Goal: Check status: Check status

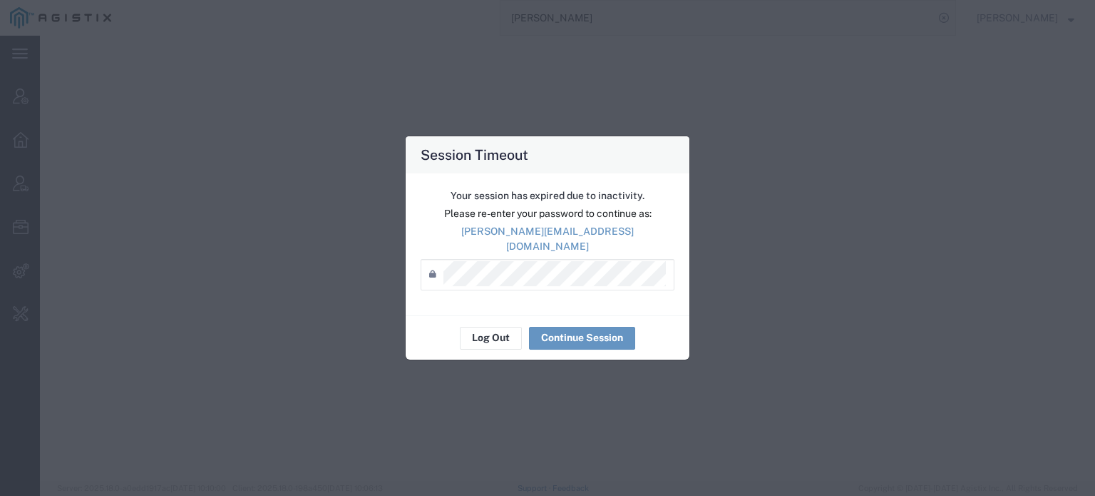
select select "ALL"
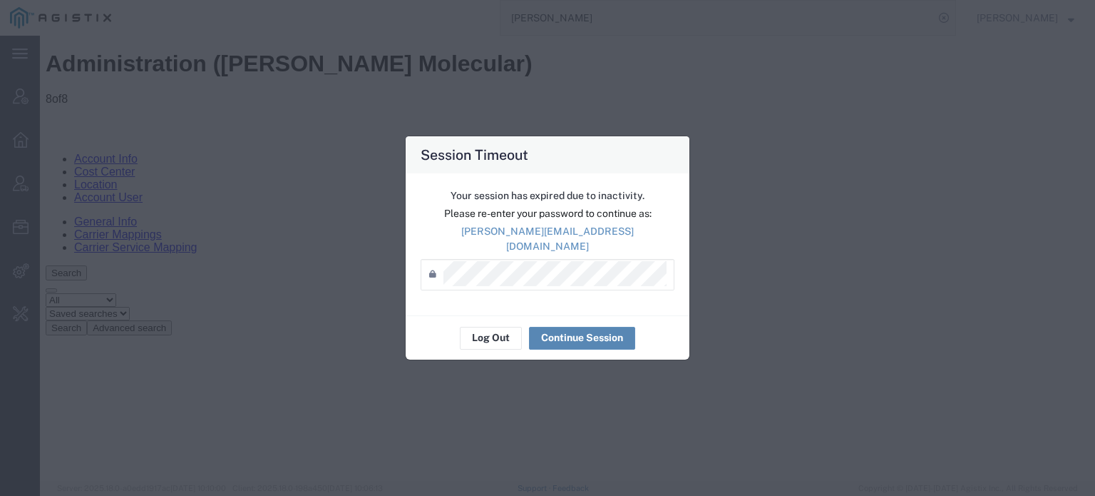
click at [555, 331] on button "Continue Session" at bounding box center [582, 338] width 106 height 23
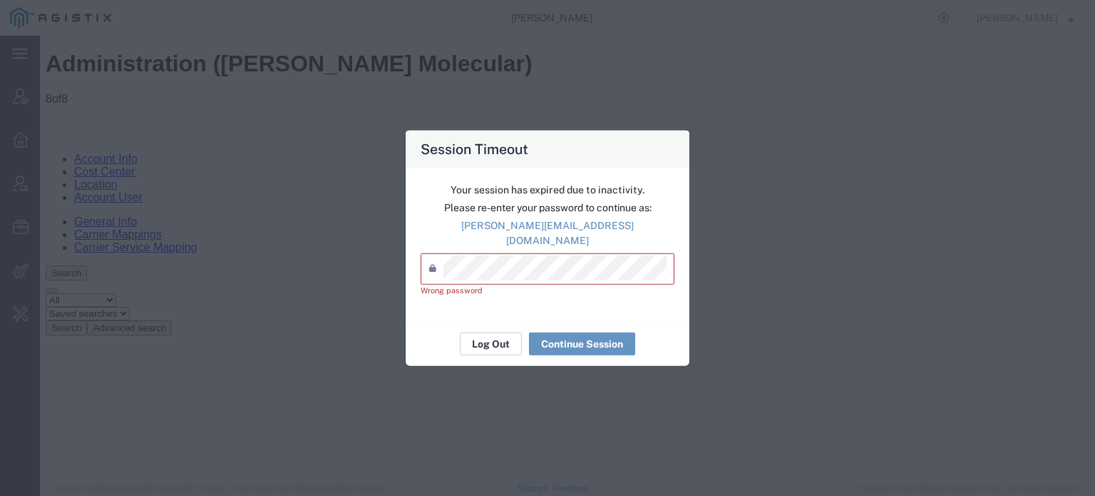
click at [505, 333] on button "Log Out" at bounding box center [491, 343] width 62 height 23
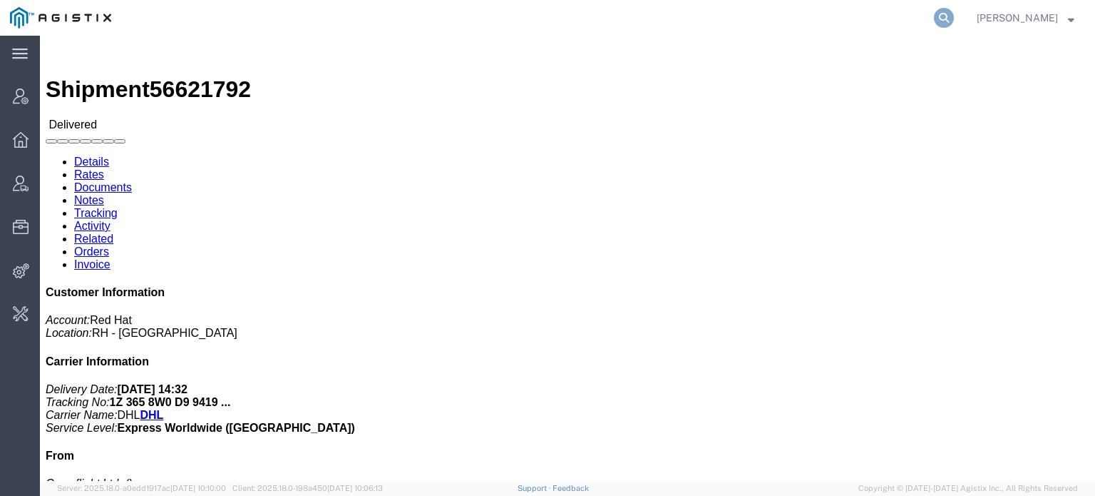
click at [950, 22] on icon at bounding box center [944, 18] width 20 height 20
paste input "56731421"
type input "56731421"
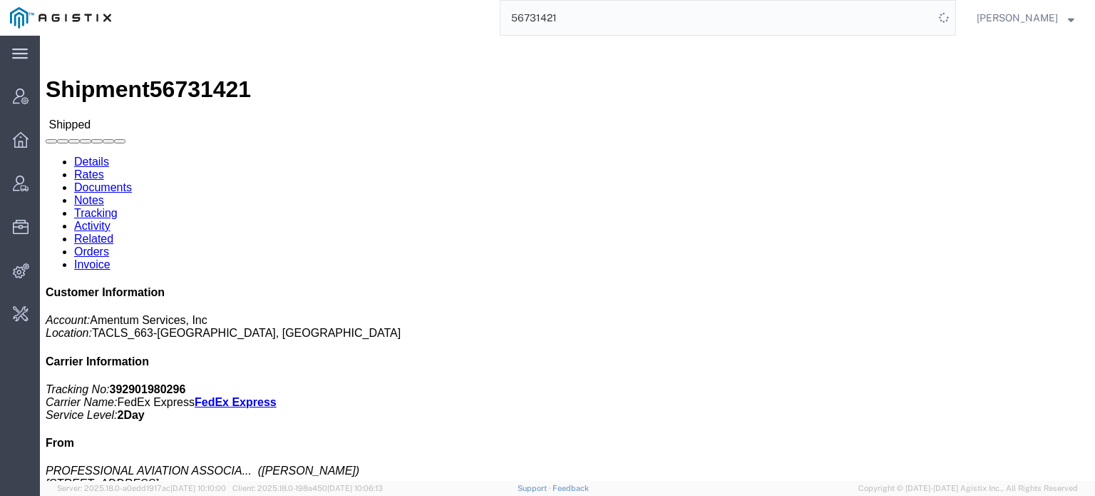
click link "Activity"
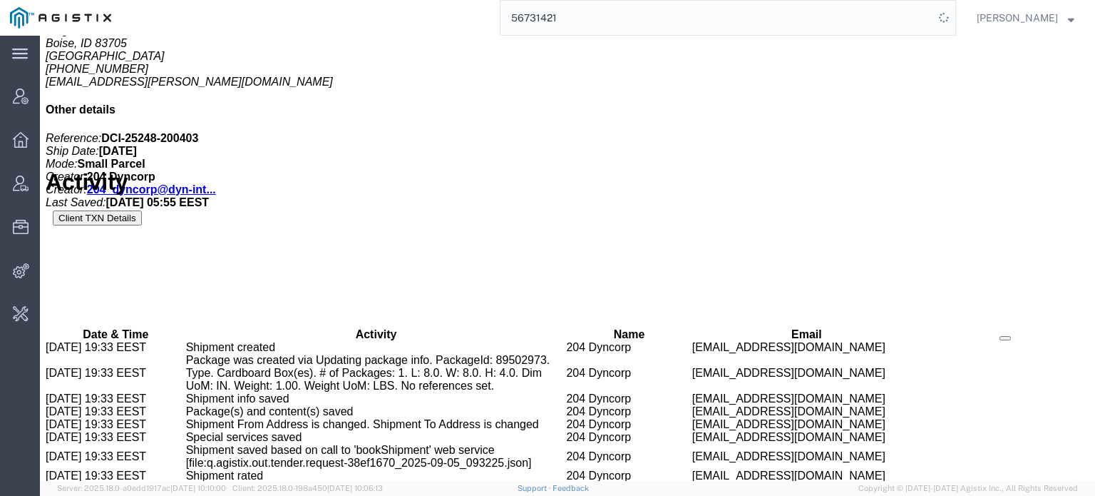
scroll to position [782, 0]
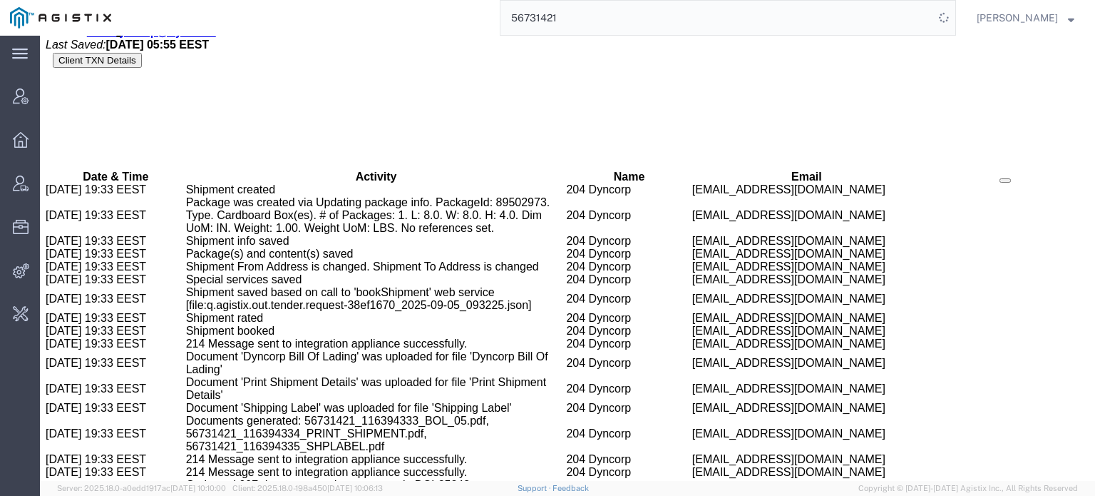
drag, startPoint x: 161, startPoint y: 426, endPoint x: 109, endPoint y: 426, distance: 52.1
copy td "08:26 EEST"
